Goal: Information Seeking & Learning: Learn about a topic

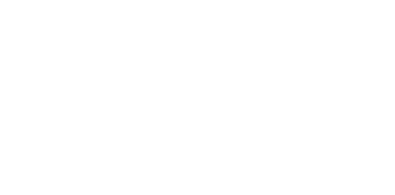
click at [244, 0] on html at bounding box center [197, 0] width 395 height 0
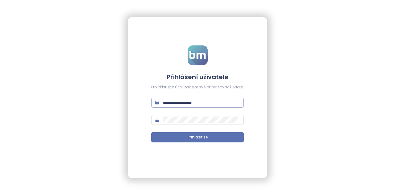
drag, startPoint x: 241, startPoint y: 92, endPoint x: 223, endPoint y: 101, distance: 20.7
click at [241, 92] on form "Přihlášení uživatele Pro přístup k účtu zadejte své přihlašovací údaje. Přihlás…" at bounding box center [197, 97] width 93 height 104
click at [223, 101] on input "text" at bounding box center [201, 102] width 77 height 7
type input "**********"
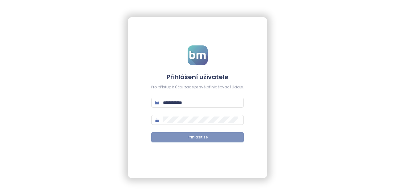
click at [191, 134] on span "Přihlásit se" at bounding box center [198, 137] width 20 height 6
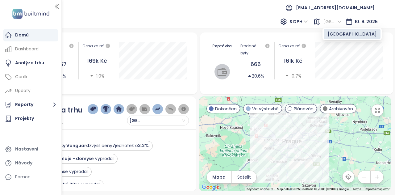
click at [330, 19] on span "Praha" at bounding box center [332, 21] width 19 height 9
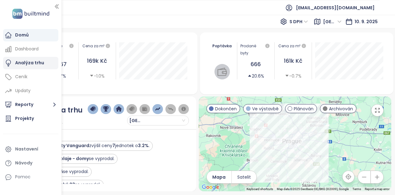
click at [32, 63] on div "Analýza trhu" at bounding box center [29, 63] width 29 height 8
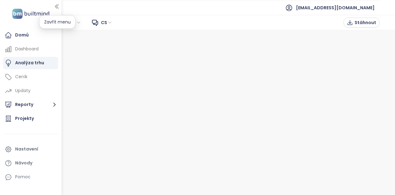
click at [56, 5] on icon "button" at bounding box center [57, 6] width 6 height 6
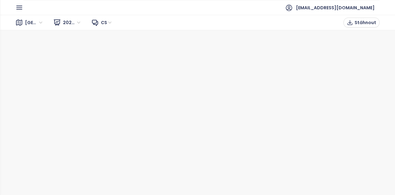
click at [21, 6] on icon "button" at bounding box center [19, 7] width 5 height 3
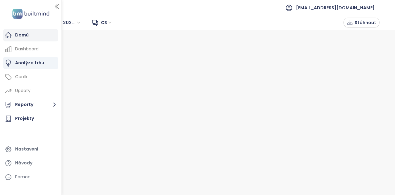
click at [24, 34] on div "Domů" at bounding box center [22, 35] width 14 height 8
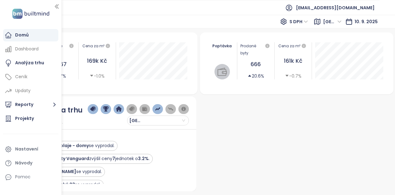
click at [56, 5] on icon "button" at bounding box center [57, 6] width 6 height 6
click at [57, 6] on icon "button" at bounding box center [57, 6] width 6 height 6
click at [56, 8] on icon "button" at bounding box center [57, 6] width 6 height 6
click at [217, 122] on div at bounding box center [295, 143] width 192 height 95
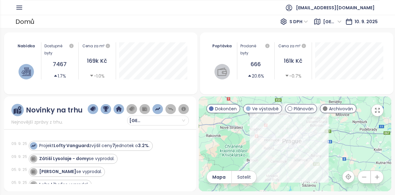
click at [379, 109] on icon "button" at bounding box center [377, 110] width 6 height 6
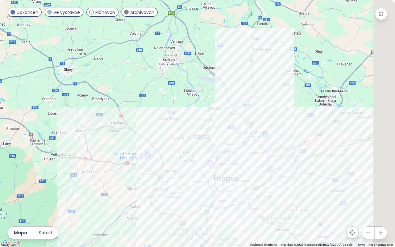
drag, startPoint x: 258, startPoint y: 52, endPoint x: 170, endPoint y: 72, distance: 90.3
click at [173, 72] on div at bounding box center [197, 123] width 395 height 247
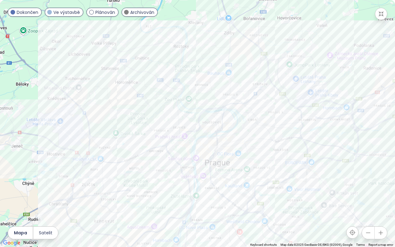
drag, startPoint x: 140, startPoint y: 165, endPoint x: 140, endPoint y: 98, distance: 66.6
click at [140, 109] on div at bounding box center [197, 123] width 395 height 247
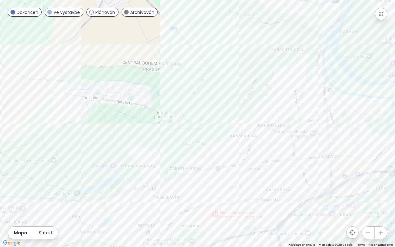
drag, startPoint x: 245, startPoint y: 159, endPoint x: 213, endPoint y: 121, distance: 49.4
click at [213, 121] on div at bounding box center [197, 123] width 395 height 247
click at [127, 167] on div "Ke dvoru" at bounding box center [197, 123] width 395 height 247
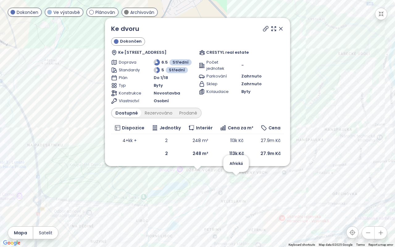
click at [236, 181] on div "Ke dvoru Dokončen Ke Dvoru 18/35, 160 00 Praha 6, Czechia CRESTYL real estate D…" at bounding box center [197, 123] width 395 height 247
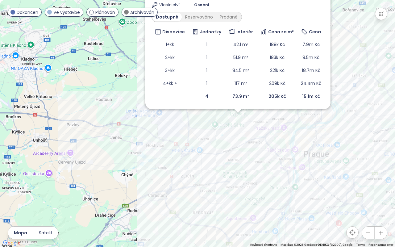
click at [381, 13] on icon "button" at bounding box center [381, 14] width 6 height 6
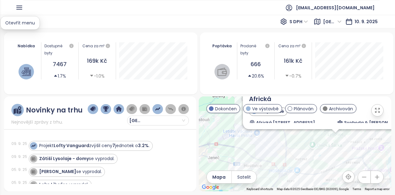
click at [21, 6] on icon "button" at bounding box center [19, 8] width 8 height 8
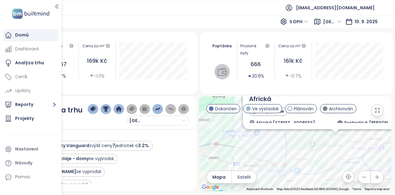
click at [162, 7] on ul "[EMAIL_ADDRESS][DOMAIN_NAME]" at bounding box center [197, 7] width 364 height 15
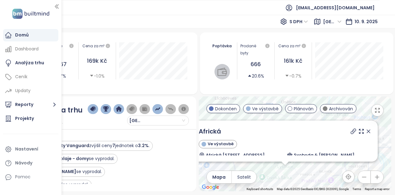
click at [201, 93] on div "Poptávka Prodané byty 666 20.6% Cena za m² 161k Kč -0.7% 1. října 2024 Prodané …" at bounding box center [297, 63] width 194 height 62
click at [365, 130] on icon at bounding box center [368, 131] width 6 height 6
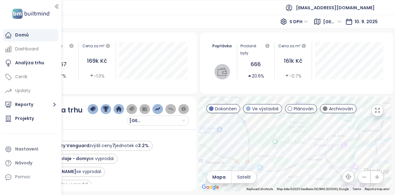
drag, startPoint x: 275, startPoint y: 126, endPoint x: 288, endPoint y: 90, distance: 38.9
click at [288, 90] on div "Nabídka Dostupné byty 7467 1.7% Cena za m² 169k Kč -1.0% Poptávka Prodané byty …" at bounding box center [197, 111] width 387 height 159
drag, startPoint x: 334, startPoint y: 137, endPoint x: 281, endPoint y: 138, distance: 53.0
click at [281, 138] on div at bounding box center [295, 143] width 192 height 95
click at [377, 112] on icon "button" at bounding box center [377, 110] width 6 height 6
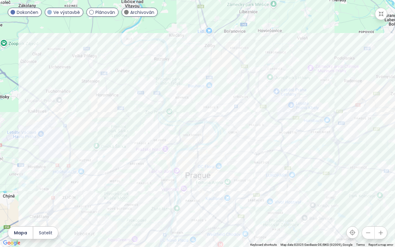
drag, startPoint x: 201, startPoint y: 77, endPoint x: 169, endPoint y: 103, distance: 41.5
click at [169, 103] on div at bounding box center [197, 123] width 395 height 247
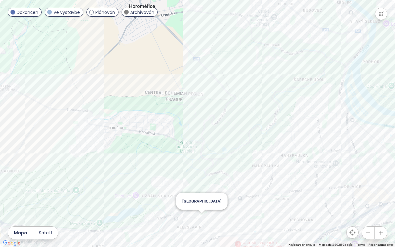
click at [204, 194] on div "Nový Veleslavín" at bounding box center [197, 123] width 395 height 247
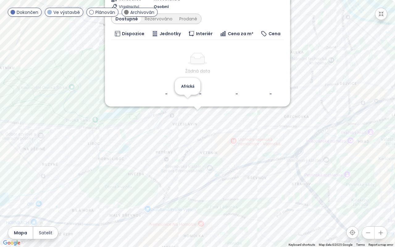
click at [184, 108] on div "Nový Veleslavín Plánován Nad Hradním potokem 386, 162 00 Praha 6, Czechia Penta…" at bounding box center [197, 123] width 395 height 247
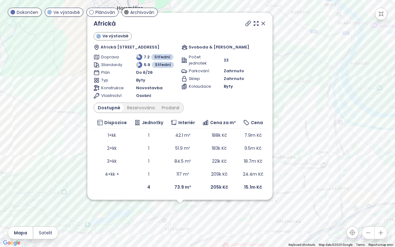
drag, startPoint x: 273, startPoint y: 38, endPoint x: 307, endPoint y: 130, distance: 98.3
click at [307, 130] on div "Africká Ve výstavbě Africká 341/27, 160 00 Praha 6-Vokovice, Czechia Svoboda & …" at bounding box center [197, 123] width 395 height 247
click at [142, 105] on div "Rezervováno" at bounding box center [141, 107] width 35 height 9
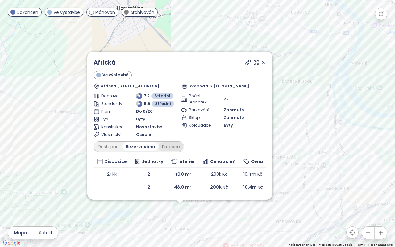
click at [174, 143] on div "Prodané" at bounding box center [171, 146] width 25 height 9
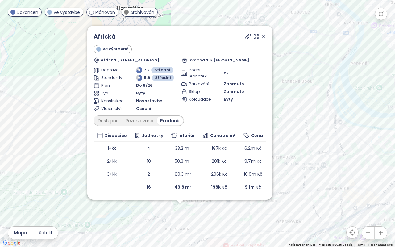
click at [312, 91] on div "Africká Ve výstavbě Africká 341/27, 160 00 Praha 6-Vokovice, Czechia Svoboda & …" at bounding box center [197, 123] width 395 height 247
click at [264, 37] on icon at bounding box center [263, 36] width 6 height 6
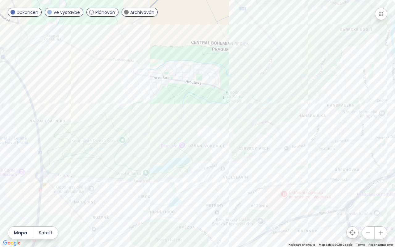
drag, startPoint x: 323, startPoint y: 136, endPoint x: 337, endPoint y: 76, distance: 60.8
click at [341, 84] on div at bounding box center [197, 123] width 395 height 247
click at [242, 85] on div "Top rezidence Jenerálka" at bounding box center [197, 123] width 395 height 247
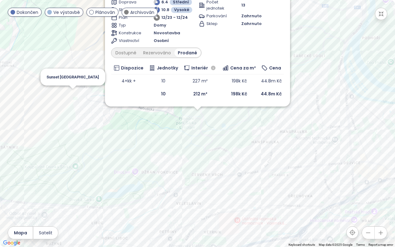
click at [76, 96] on div "Top rezidence Jenerálka Dokončen Ve Skalách 2344/7, 164 00 Praha 6-Dejvice, Cze…" at bounding box center [197, 123] width 395 height 247
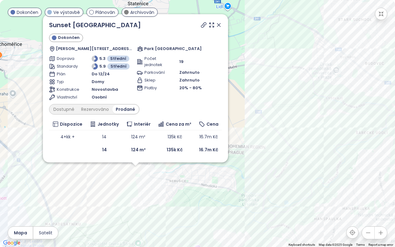
drag, startPoint x: 373, startPoint y: 55, endPoint x: 309, endPoint y: 113, distance: 86.7
click at [309, 113] on div "Sunset Nebušice Dokončen Edvardova 907/907, 164 00 Praha 6, Czechia Park Nebuši…" at bounding box center [197, 123] width 395 height 247
click at [341, 88] on div "Sunset Nebušice Dokončen Edvardova 907/907, 164 00 Praha 6, Czechia Park Nebuši…" at bounding box center [197, 123] width 395 height 247
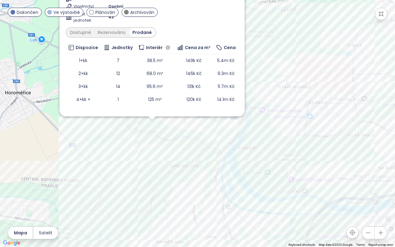
drag, startPoint x: 328, startPoint y: 101, endPoint x: 289, endPoint y: 91, distance: 40.2
click at [289, 91] on div "Lysolajský dvůr Dokončen Lysolajské údolí 15, 165 00 Praha-Praha-Lysolaje, Czec…" at bounding box center [197, 123] width 395 height 247
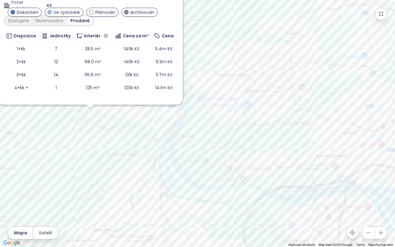
drag, startPoint x: 349, startPoint y: 125, endPoint x: 286, endPoint y: 114, distance: 63.8
click at [286, 114] on div "Lysolajský dvůr Dokončen Lysolajské údolí 15, 165 00 Praha-Praha-Lysolaje, Czec…" at bounding box center [197, 123] width 395 height 247
click at [215, 102] on div "Lysolajský dvůr Dokončen Lysolajské údolí 15, 165 00 Praha-Praha-Lysolaje, Czec…" at bounding box center [197, 123] width 395 height 247
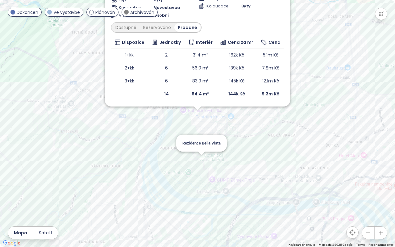
click at [204, 160] on div "Vista Troja Dokončen Mazurská 901/2c, 181 00 Praha 8, Czechia EXAFIN Doprava 6.…" at bounding box center [197, 123] width 395 height 247
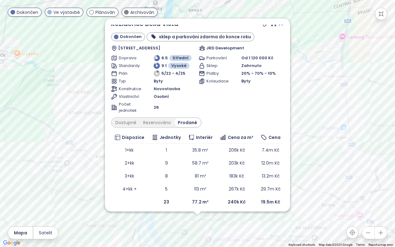
scroll to position [8, 0]
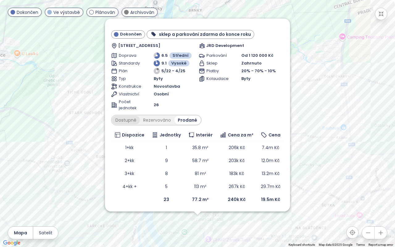
click at [131, 120] on div "Dostupné" at bounding box center [126, 120] width 28 height 9
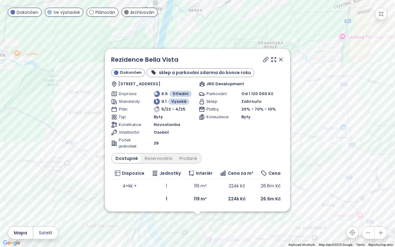
scroll to position [0, 0]
click at [183, 159] on div "Prodané" at bounding box center [188, 158] width 25 height 9
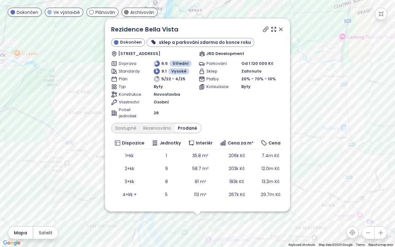
click at [263, 29] on icon at bounding box center [265, 29] width 5 height 5
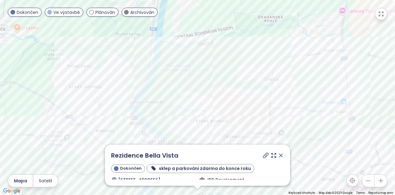
drag, startPoint x: 376, startPoint y: 109, endPoint x: 376, endPoint y: 147, distance: 37.3
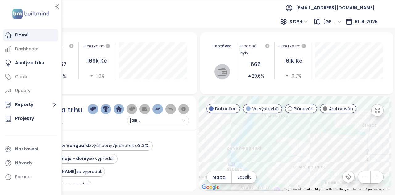
click at [376, 109] on icon "button" at bounding box center [377, 110] width 6 height 6
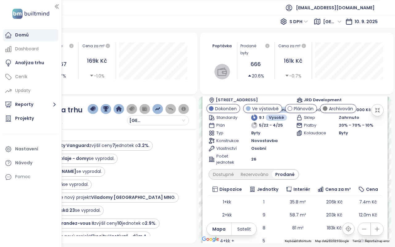
scroll to position [8, 0]
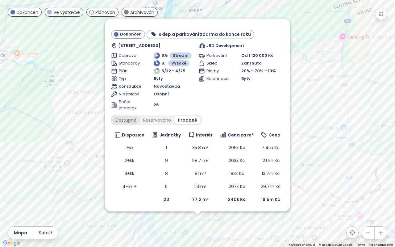
click at [131, 122] on div "Dostupné" at bounding box center [126, 120] width 28 height 9
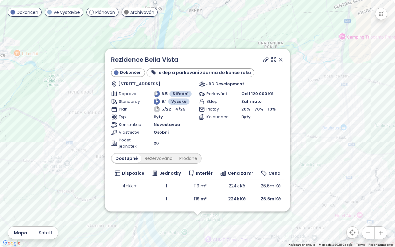
scroll to position [0, 0]
click at [178, 155] on div "Prodané" at bounding box center [188, 158] width 25 height 9
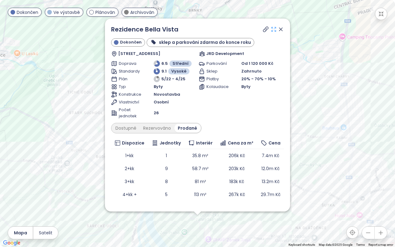
click at [270, 30] on icon at bounding box center [273, 29] width 6 height 6
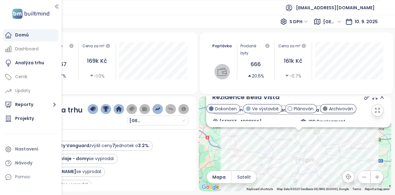
click at [379, 96] on icon at bounding box center [382, 97] width 6 height 6
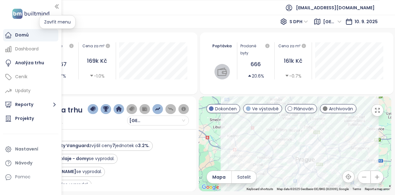
click at [56, 6] on icon "button" at bounding box center [57, 6] width 6 height 6
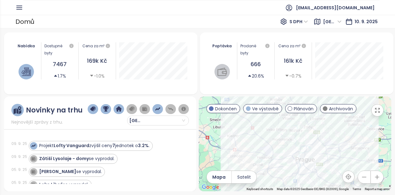
click at [334, 19] on span "Praha" at bounding box center [332, 21] width 19 height 9
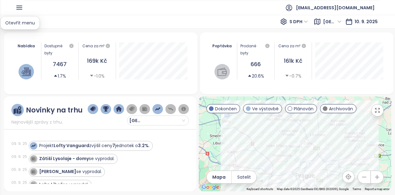
click at [21, 9] on icon "button" at bounding box center [19, 7] width 5 height 3
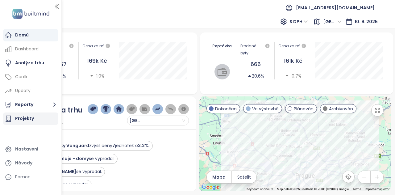
click at [22, 118] on div "Projekty" at bounding box center [24, 118] width 19 height 8
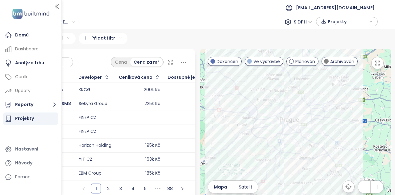
click at [90, 54] on div "Cena Cena za m²" at bounding box center [99, 60] width 191 height 23
click at [54, 5] on icon "button" at bounding box center [57, 6] width 6 height 6
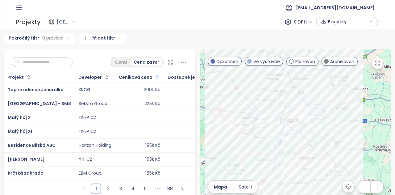
click at [154, 75] on icon "button" at bounding box center [157, 77] width 6 height 6
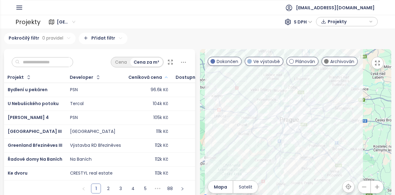
click at [164, 74] on icon "button" at bounding box center [166, 76] width 5 height 7
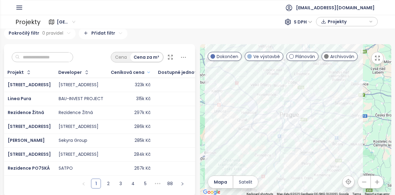
scroll to position [10, 0]
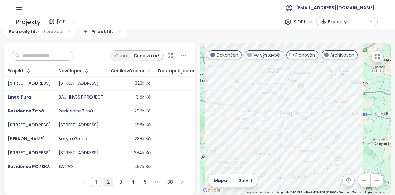
click at [105, 183] on link "2" at bounding box center [108, 181] width 9 height 9
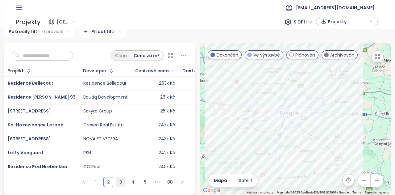
click at [117, 179] on link "3" at bounding box center [120, 181] width 9 height 9
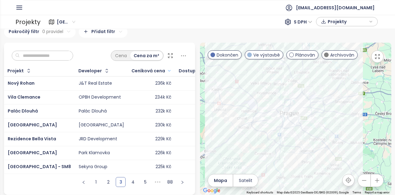
click at [132, 80] on div "236k Kč" at bounding box center [151, 83] width 39 height 7
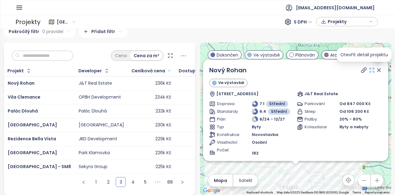
click at [369, 69] on icon at bounding box center [372, 70] width 6 height 6
click at [110, 181] on link "2" at bounding box center [108, 181] width 9 height 9
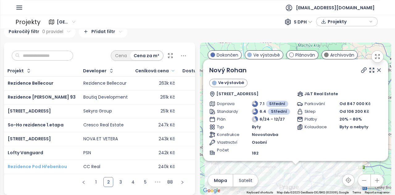
click at [33, 165] on span "Rezidence Pod Hřebenkou" at bounding box center [37, 166] width 59 height 6
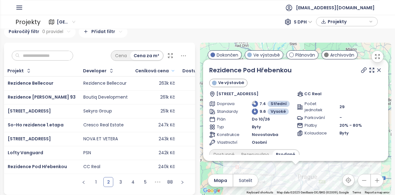
click at [376, 68] on icon at bounding box center [379, 70] width 6 height 6
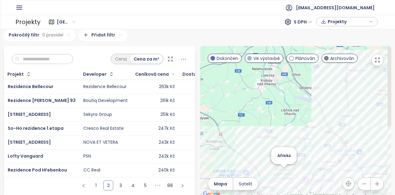
scroll to position [0, 0]
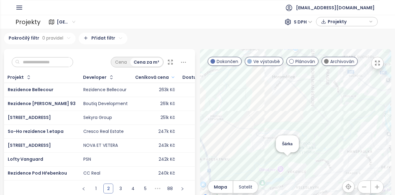
click at [283, 162] on div "Šárka" at bounding box center [295, 125] width 191 height 152
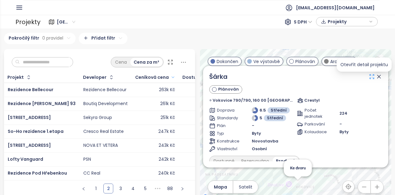
click at [369, 79] on icon at bounding box center [372, 76] width 6 height 6
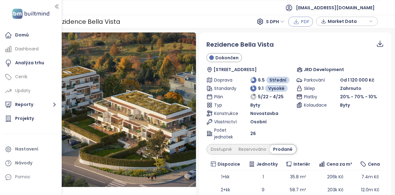
click at [300, 21] on button "PDF" at bounding box center [300, 22] width 25 height 10
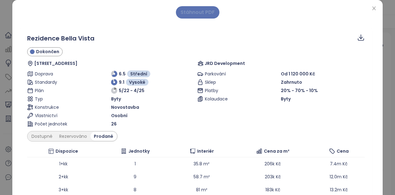
click at [209, 14] on span "Stáhnout PDF" at bounding box center [197, 12] width 34 height 8
click at [386, 10] on div "Stáhnout PDF Rezidence Bella Vista Dokončen Pod Hrachovkou 703, 171 00 Praha 7,…" at bounding box center [197, 97] width 395 height 195
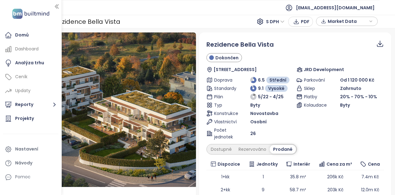
click at [374, 6] on span "[EMAIL_ADDRESS][DOMAIN_NAME]" at bounding box center [335, 7] width 79 height 15
drag, startPoint x: 217, startPoint y: 20, endPoint x: 218, endPoint y: 17, distance: 3.3
click at [215, 19] on div "Projekty / Rezidence Bella Vista S DPH PDF Market Data" at bounding box center [197, 22] width 395 height 14
click at [62, 6] on div at bounding box center [61, 97] width 3 height 195
click at [52, 8] on div at bounding box center [31, 14] width 54 height 18
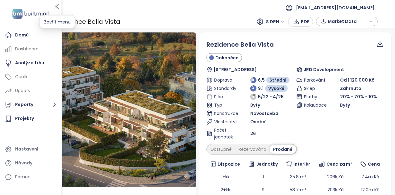
click at [57, 6] on icon "button" at bounding box center [57, 6] width 6 height 6
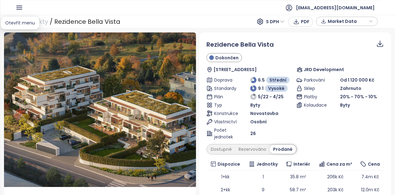
click at [21, 11] on icon "button" at bounding box center [19, 8] width 8 height 8
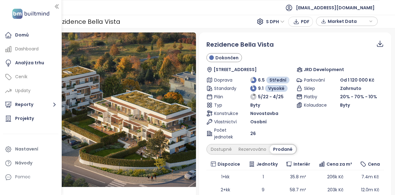
click at [294, 30] on div "Náhled Rezidence Bella Vista Pod Hrachovkou 703, 171 00 Praha 7, Czechia JRD De…" at bounding box center [197, 111] width 395 height 166
click at [329, 120] on div "Parkování Od 1 120 000 Kč Sklep Zahrnuto Platby 20% - 70% - 10% Kolaudace Byty" at bounding box center [340, 108] width 88 height 64
click at [55, 5] on icon "button" at bounding box center [57, 6] width 6 height 6
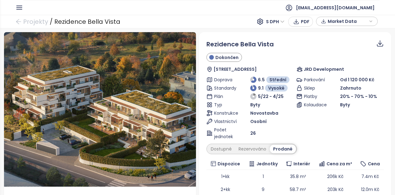
scroll to position [216, 0]
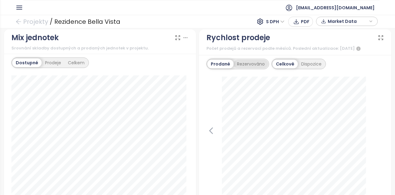
click at [246, 62] on div "Rezervováno" at bounding box center [250, 64] width 35 height 9
click at [212, 61] on div "Prodané" at bounding box center [219, 64] width 25 height 9
click at [305, 61] on div "Dispozice" at bounding box center [311, 64] width 27 height 9
click at [305, 61] on div "Dispozice" at bounding box center [310, 64] width 29 height 9
click at [296, 62] on div "Dispozice" at bounding box center [310, 64] width 29 height 9
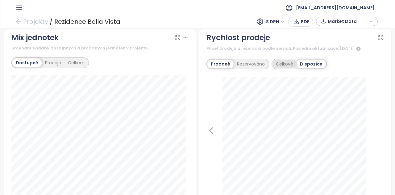
click at [288, 62] on div "Celkově" at bounding box center [284, 64] width 24 height 9
click at [52, 64] on div "Prodeje" at bounding box center [53, 62] width 23 height 9
click at [29, 61] on div "Dostupné" at bounding box center [26, 62] width 28 height 9
click at [73, 58] on div "Celkem" at bounding box center [75, 62] width 23 height 9
click at [48, 62] on div "Prodeje" at bounding box center [51, 62] width 23 height 9
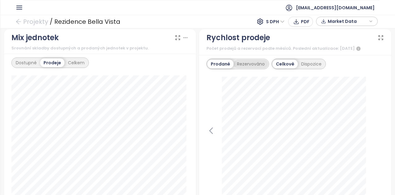
click at [254, 62] on div "Rezervováno" at bounding box center [250, 64] width 35 height 9
click at [222, 61] on div "Prodané" at bounding box center [219, 64] width 25 height 9
click at [250, 61] on div "Rezervováno" at bounding box center [250, 64] width 35 height 9
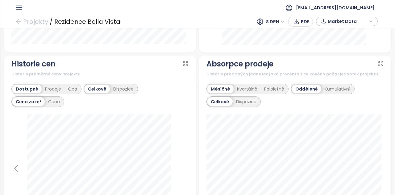
scroll to position [370, 0]
click at [243, 90] on div "Kvartálně" at bounding box center [246, 89] width 27 height 9
click at [247, 102] on div "Dispozice" at bounding box center [246, 102] width 27 height 9
click at [216, 101] on div "Celkově" at bounding box center [219, 102] width 24 height 9
click at [315, 87] on div "Oddělené" at bounding box center [306, 89] width 29 height 9
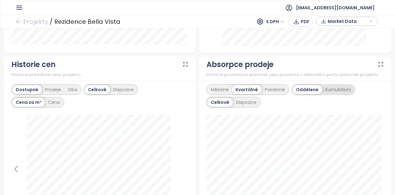
click at [326, 88] on div "Kumulativní" at bounding box center [338, 89] width 32 height 9
click at [261, 91] on div "Pololetně" at bounding box center [274, 89] width 27 height 9
click at [53, 88] on div "Prodeje" at bounding box center [53, 89] width 23 height 9
click at [65, 93] on div "Dostupné Prodeje Oba Celkově Dispozice Cena za m² Cena" at bounding box center [99, 95] width 177 height 23
click at [66, 90] on div "Oba" at bounding box center [72, 89] width 16 height 9
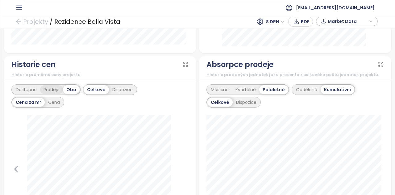
click at [46, 88] on div "Prodeje" at bounding box center [51, 89] width 23 height 9
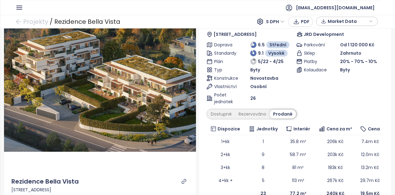
scroll to position [0, 0]
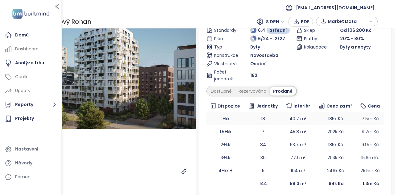
scroll to position [62, 0]
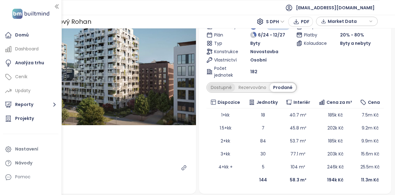
click at [223, 83] on div "Dostupné" at bounding box center [221, 87] width 28 height 9
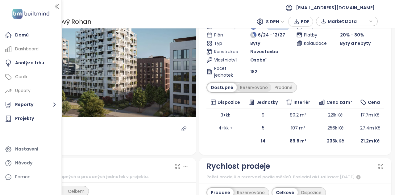
click at [255, 85] on div "Rezervováno" at bounding box center [254, 87] width 35 height 9
click at [223, 88] on div "Dostupné" at bounding box center [221, 87] width 28 height 9
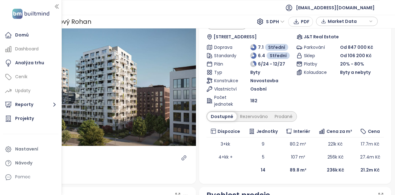
scroll to position [31, 0]
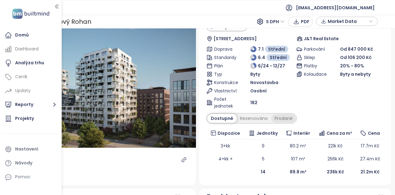
click at [283, 118] on div "Prodané" at bounding box center [283, 118] width 25 height 9
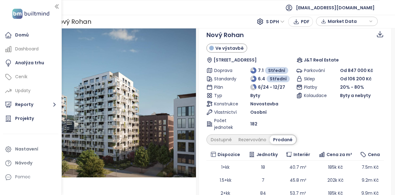
scroll to position [0, 0]
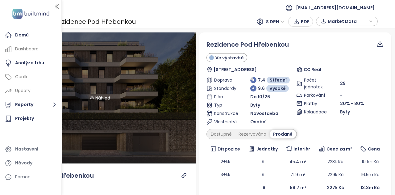
click at [155, 66] on div "Náhled" at bounding box center [100, 97] width 192 height 131
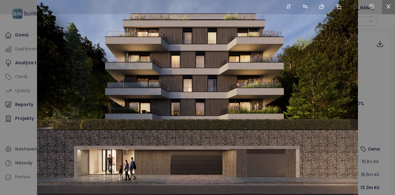
click at [386, 5] on icon "close" at bounding box center [389, 7] width 6 height 6
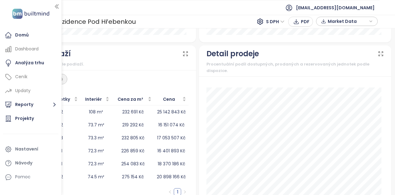
scroll to position [731, 0]
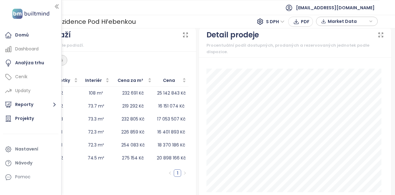
click at [60, 4] on div at bounding box center [61, 97] width 3 height 195
click at [54, 8] on icon "button" at bounding box center [57, 6] width 6 height 6
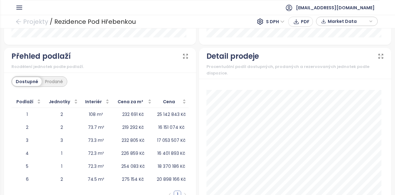
scroll to position [700, 0]
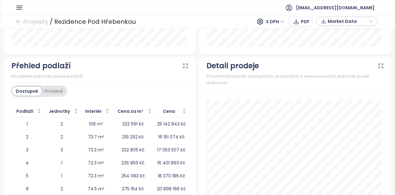
click at [46, 87] on div "Prodané" at bounding box center [54, 91] width 25 height 9
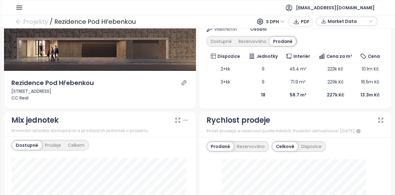
scroll to position [0, 0]
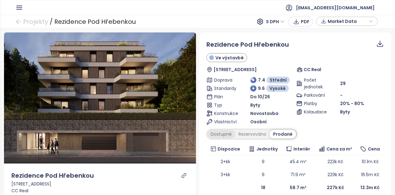
click at [218, 135] on div "Dostupné" at bounding box center [221, 134] width 28 height 9
click at [254, 131] on div "Rezervováno" at bounding box center [254, 134] width 35 height 9
click at [273, 132] on div "Prodané" at bounding box center [283, 134] width 25 height 9
click at [249, 42] on span "Rezidence Pod Hřebenkou" at bounding box center [247, 44] width 82 height 9
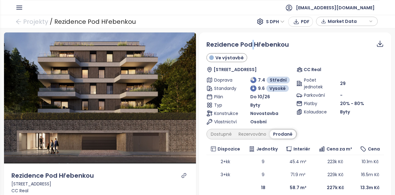
click at [249, 42] on span "Rezidence Pod Hřebenkou" at bounding box center [247, 44] width 82 height 9
click at [274, 40] on span "Rezidence Pod Hřebenkou" at bounding box center [247, 44] width 82 height 9
drag, startPoint x: 284, startPoint y: 45, endPoint x: 201, endPoint y: 43, distance: 83.3
click at [201, 43] on div "Rezidence Pod Hřebenkou Ve výstavbě Holečkova 64, 150 00 Praha 5, Czechia CC Re…" at bounding box center [295, 116] width 192 height 169
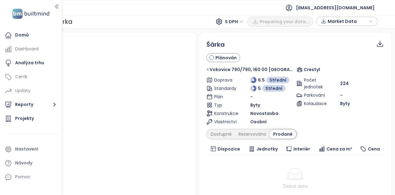
click at [131, 13] on ul "[EMAIL_ADDRESS][DOMAIN_NAME]" at bounding box center [197, 7] width 364 height 15
click at [60, 9] on div at bounding box center [61, 97] width 3 height 195
click at [58, 6] on icon "button" at bounding box center [57, 6] width 6 height 6
click at [59, 4] on icon "button" at bounding box center [57, 6] width 6 height 6
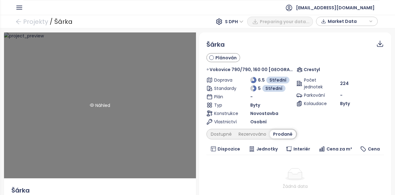
click at [52, 66] on div "Náhled" at bounding box center [100, 105] width 192 height 146
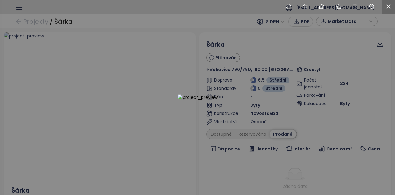
click at [392, 5] on li at bounding box center [388, 7] width 13 height 14
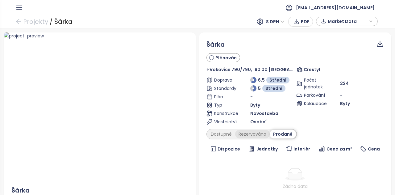
click at [263, 137] on div "Rezervováno" at bounding box center [252, 134] width 35 height 9
click at [225, 132] on div "Dostupné" at bounding box center [221, 134] width 28 height 9
